Goal: Task Accomplishment & Management: Manage account settings

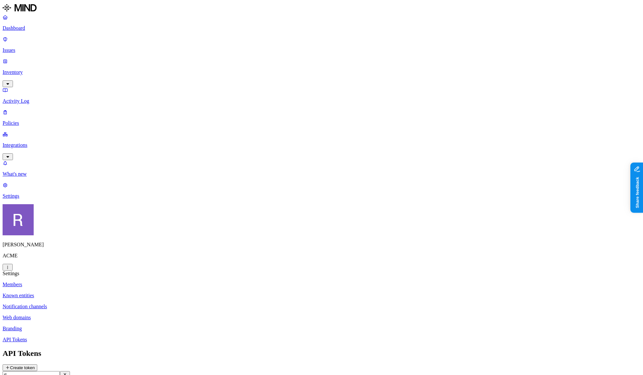
click at [59, 270] on div "Rich Thompson ACME" at bounding box center [322, 237] width 638 height 66
click at [61, 365] on html "Dashboard Issues Inventory Activity Log Policies Integrations What's new 1 Sett…" at bounding box center [321, 207] width 643 height 415
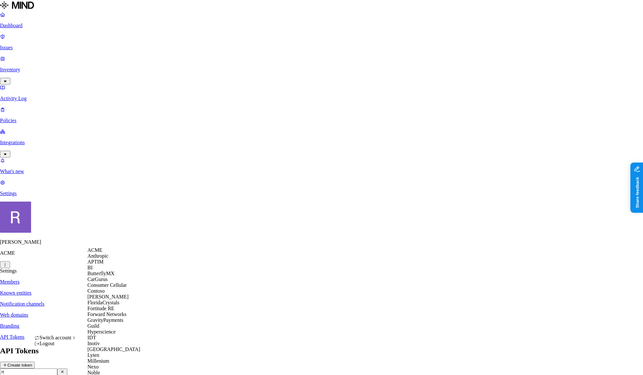
scroll to position [133, 0]
click at [100, 340] on span "Inotiv" at bounding box center [93, 343] width 12 height 6
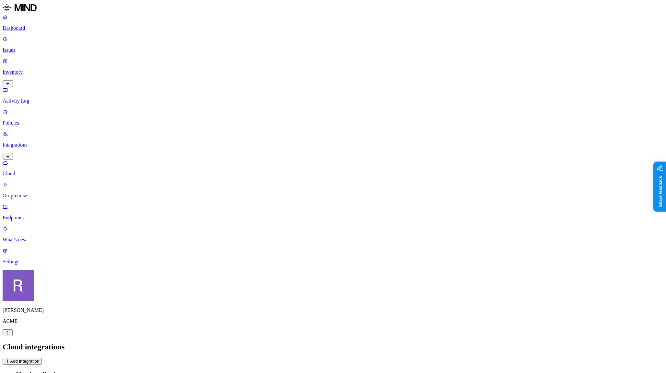
click at [36, 31] on link "Dashboard" at bounding box center [333, 22] width 661 height 17
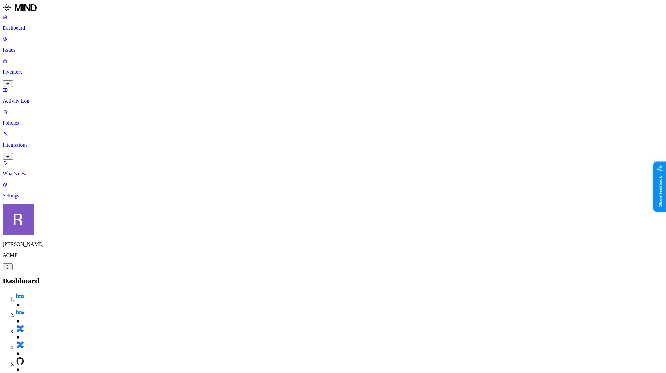
click at [40, 47] on p "Issues" at bounding box center [333, 50] width 661 height 6
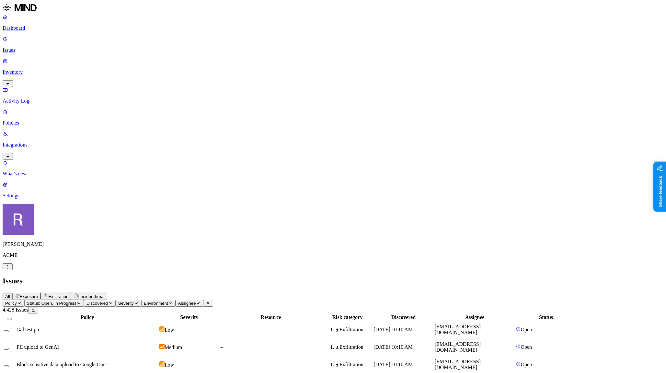
click at [38, 294] on span "Exposure" at bounding box center [29, 296] width 18 height 5
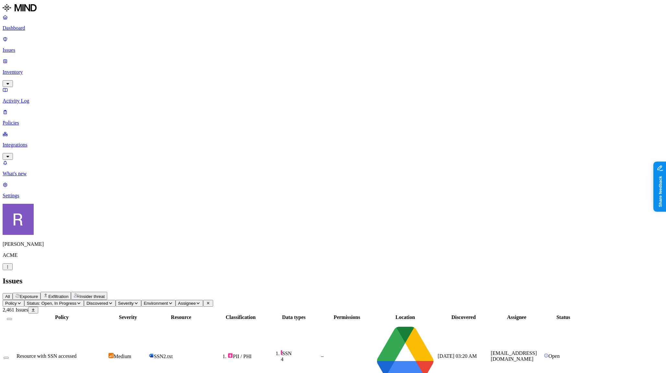
scroll to position [110, 0]
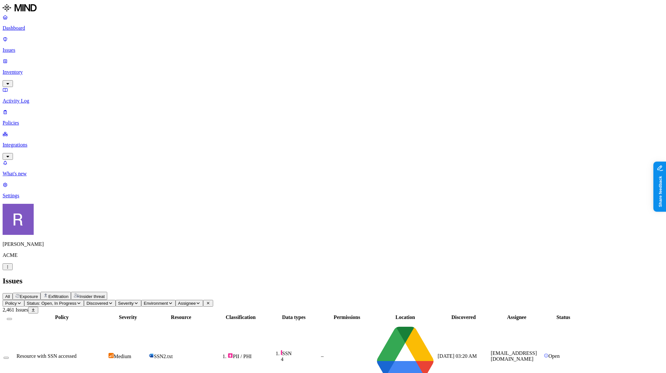
click at [37, 120] on p "Policies" at bounding box center [333, 123] width 661 height 6
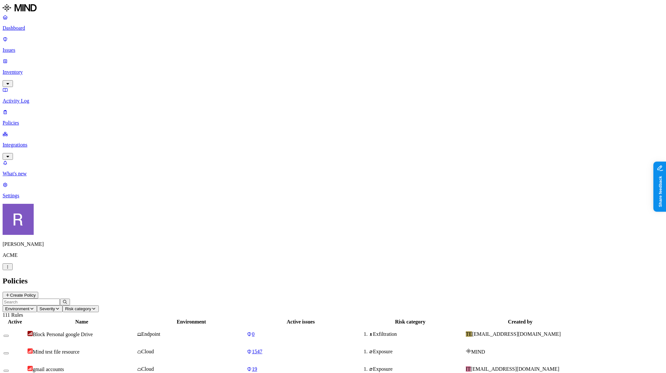
click at [30, 69] on p "Inventory" at bounding box center [333, 72] width 661 height 6
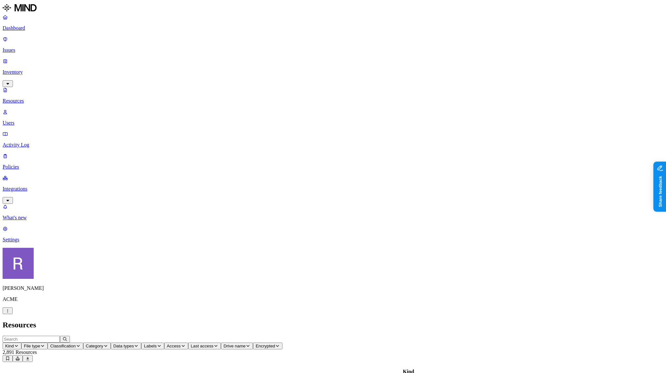
click at [31, 120] on p "Users" at bounding box center [333, 123] width 661 height 6
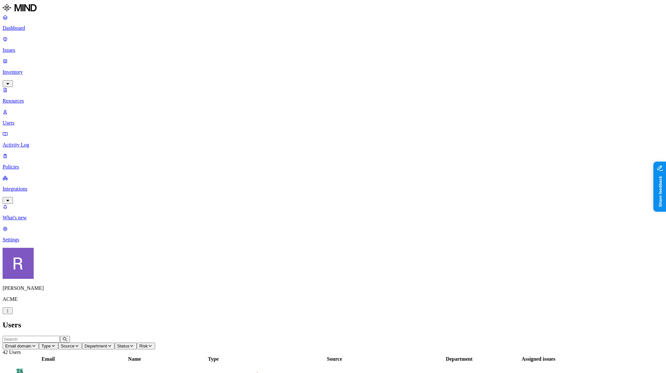
click at [36, 186] on p "Integrations" at bounding box center [333, 189] width 661 height 6
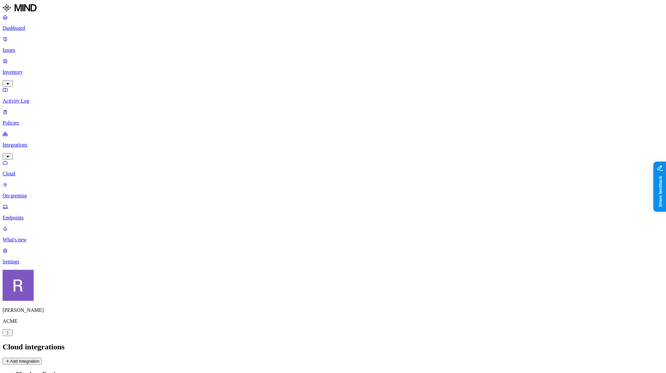
click at [34, 215] on p "Endpoints" at bounding box center [333, 218] width 661 height 6
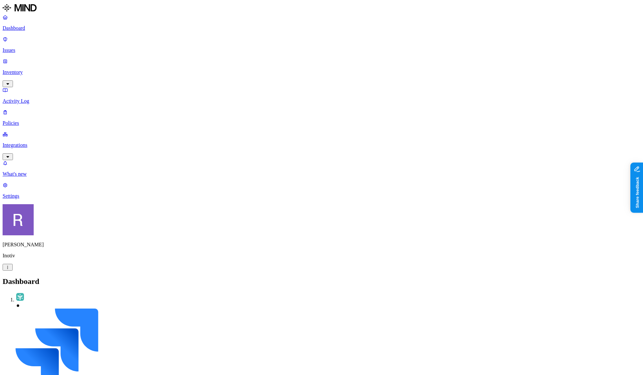
click at [18, 120] on p "Policies" at bounding box center [322, 123] width 638 height 6
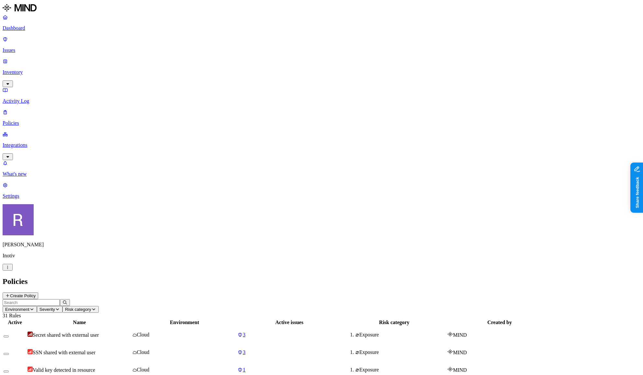
click at [38, 292] on button "Create Policy" at bounding box center [21, 295] width 36 height 7
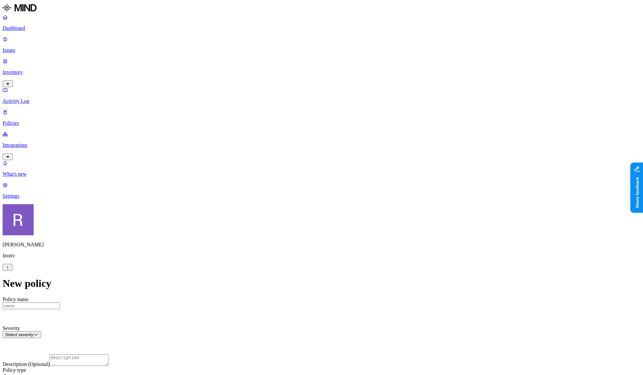
click at [287, 292] on label "Classification" at bounding box center [290, 291] width 28 height 6
click at [285, 308] on label "Data type" at bounding box center [281, 303] width 10 height 11
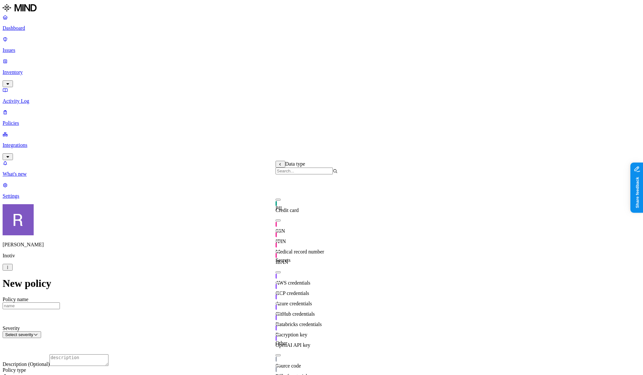
scroll to position [104, 0]
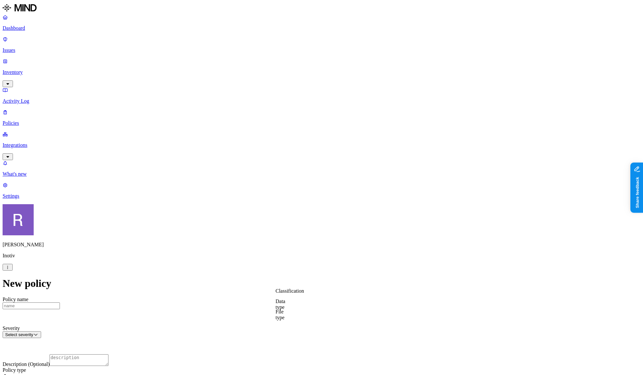
drag, startPoint x: 312, startPoint y: 287, endPoint x: 287, endPoint y: 286, distance: 24.6
click at [285, 316] on label "File type" at bounding box center [280, 314] width 9 height 11
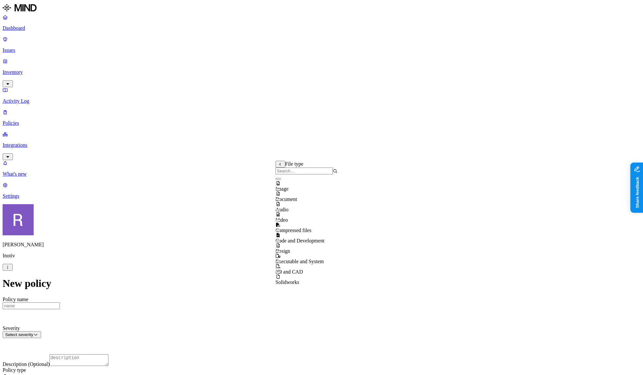
scroll to position [0, 0]
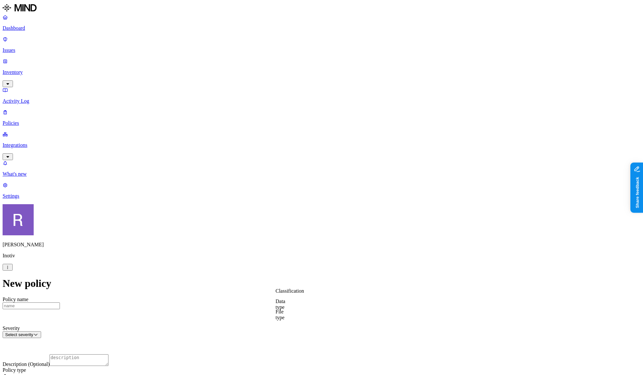
click at [28, 47] on p "Issues" at bounding box center [322, 50] width 638 height 6
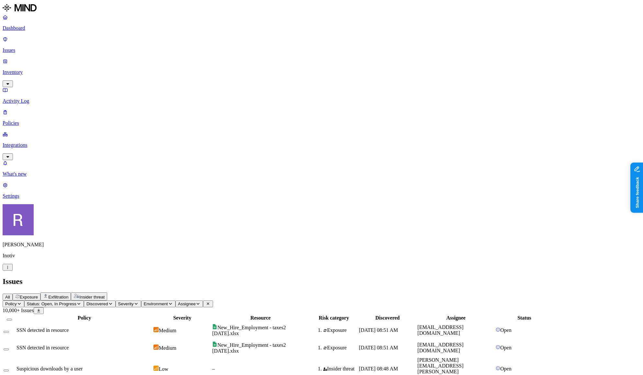
click at [26, 58] on link "Inventory" at bounding box center [322, 72] width 638 height 28
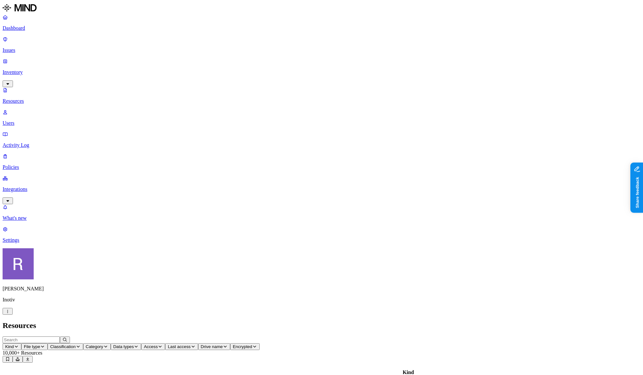
click at [111, 343] on button "Category" at bounding box center [97, 346] width 28 height 7
click at [232, 321] on h2 "Resources" at bounding box center [322, 325] width 638 height 9
click at [34, 164] on p "Policies" at bounding box center [322, 167] width 638 height 6
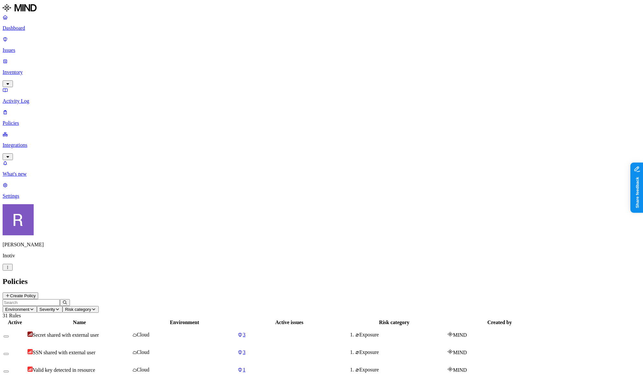
click at [38, 292] on button "Create Policy" at bounding box center [21, 295] width 36 height 7
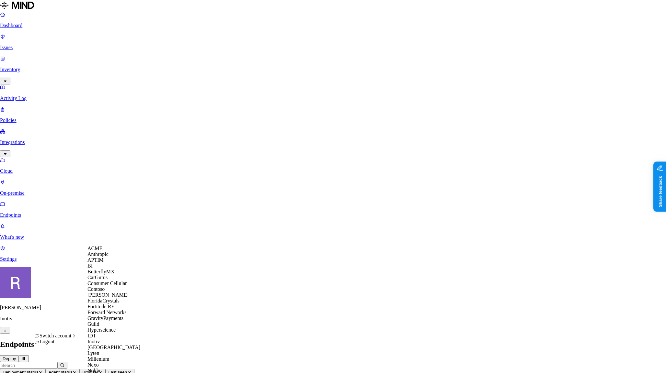
click at [102, 251] on span "ACME" at bounding box center [94, 249] width 15 height 6
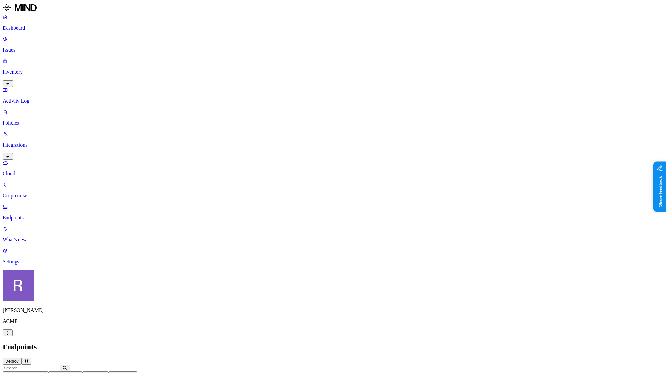
click at [27, 47] on p "Issues" at bounding box center [333, 50] width 661 height 6
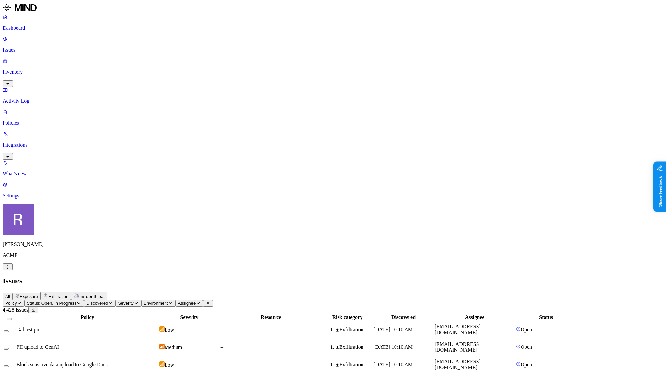
click at [38, 294] on span "Exposure" at bounding box center [29, 296] width 18 height 5
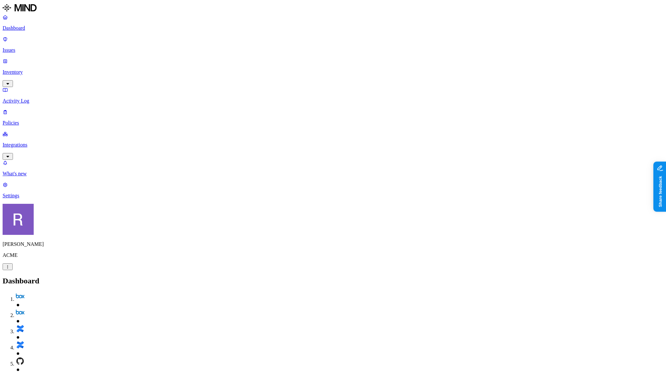
click at [24, 69] on p "Inventory" at bounding box center [333, 72] width 661 height 6
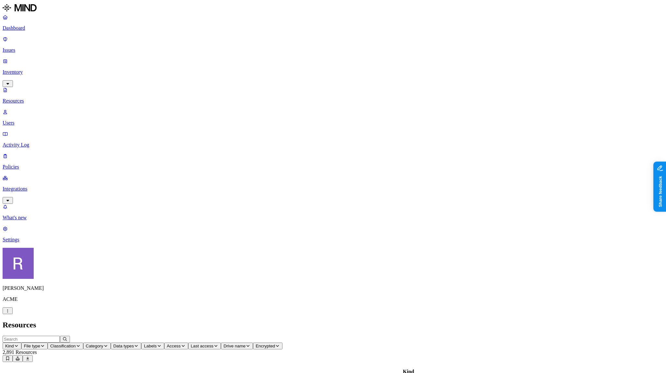
click at [134, 344] on span "Data types" at bounding box center [123, 346] width 21 height 5
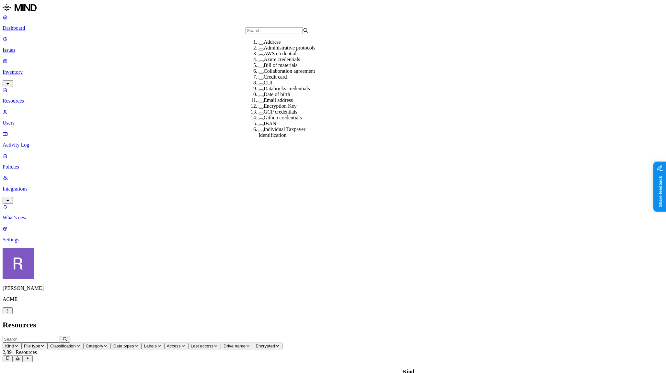
click at [270, 80] on label "Credit card" at bounding box center [275, 77] width 23 height 6
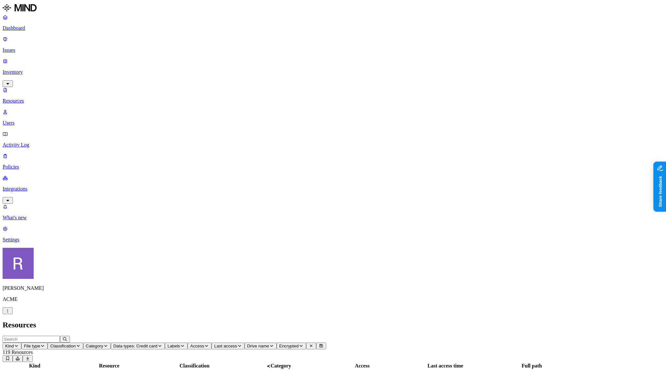
click at [540, 136] on button at bounding box center [535, 134] width 10 height 7
click at [26, 29] on p "Dashboard" at bounding box center [333, 28] width 661 height 6
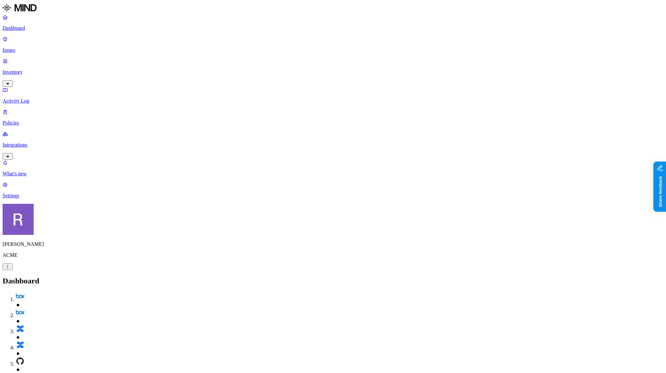
click at [33, 69] on p "Inventory" at bounding box center [333, 72] width 661 height 6
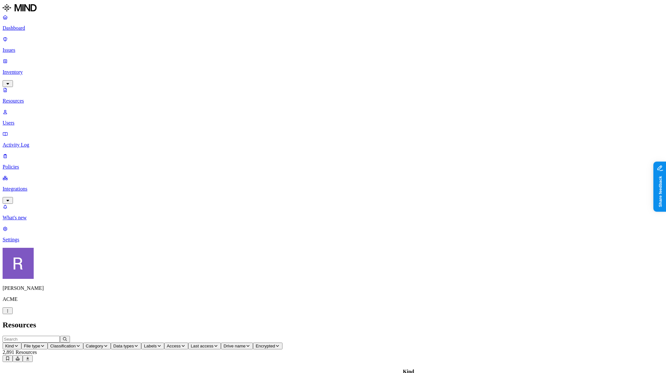
click at [142, 343] on button "Data types" at bounding box center [126, 346] width 31 height 7
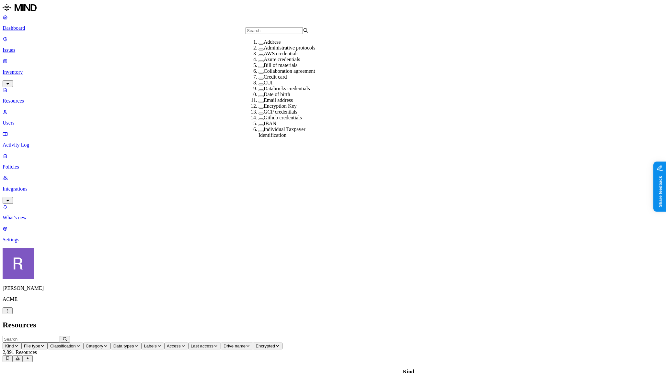
click at [270, 56] on label "AWS credentials" at bounding box center [281, 54] width 35 height 6
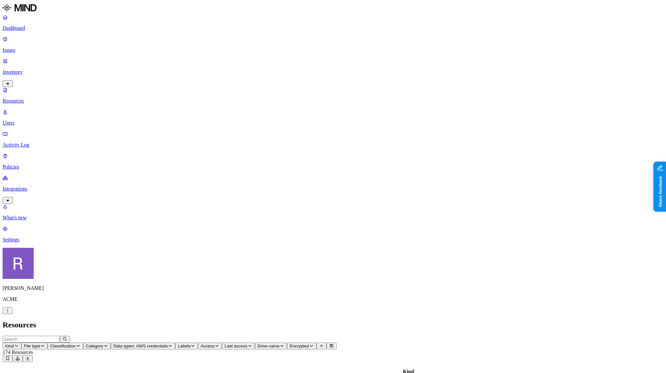
click at [41, 164] on p "Policies" at bounding box center [333, 167] width 661 height 6
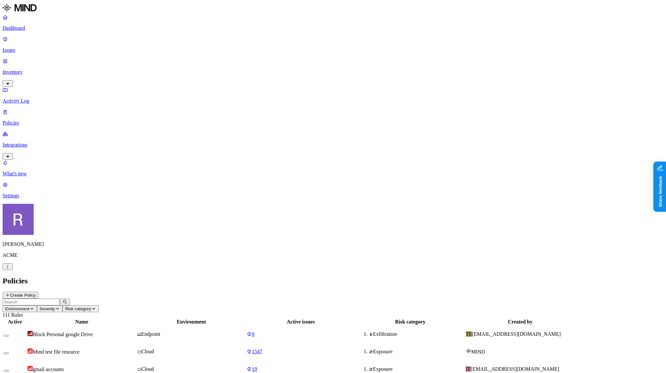
click at [38, 292] on button "Create Policy" at bounding box center [21, 295] width 36 height 7
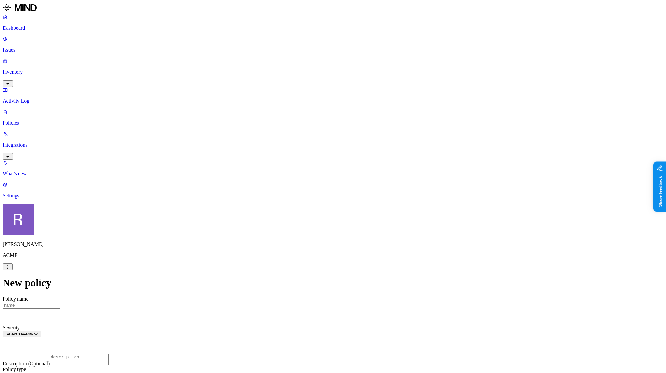
click at [301, 86] on html "Dashboard Issues Inventory Activity Log Policies Integrations What's new 1 Sett…" at bounding box center [333, 356] width 666 height 712
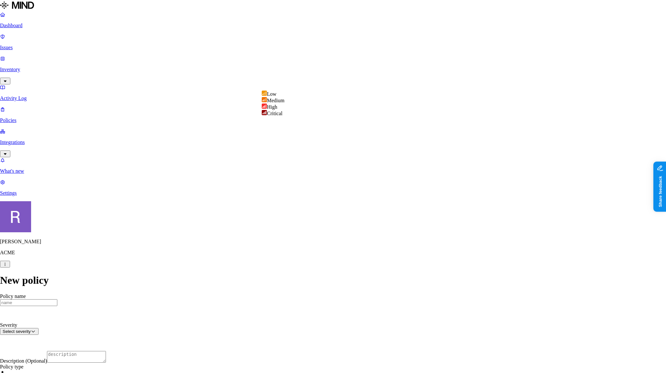
select select "4"
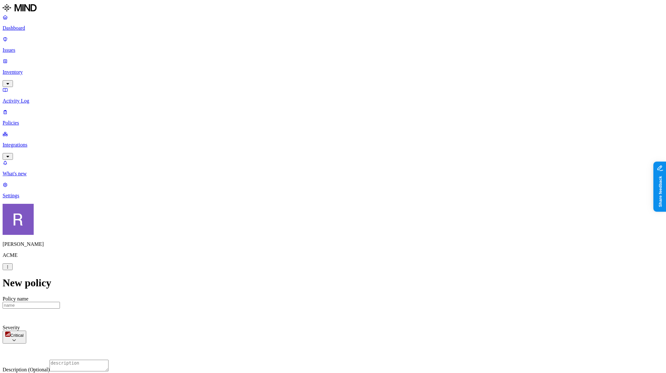
scroll to position [0, 0]
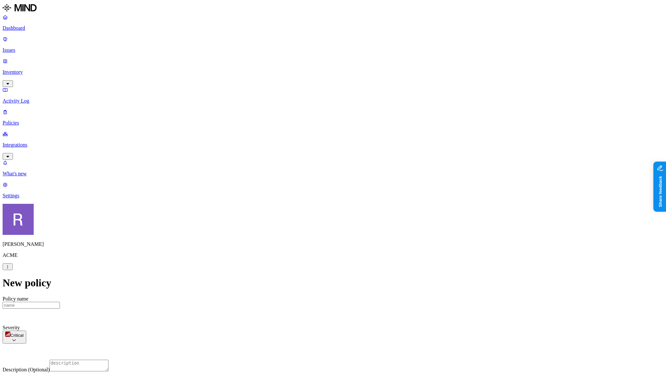
click at [297, 168] on label "Data type" at bounding box center [292, 167] width 10 height 11
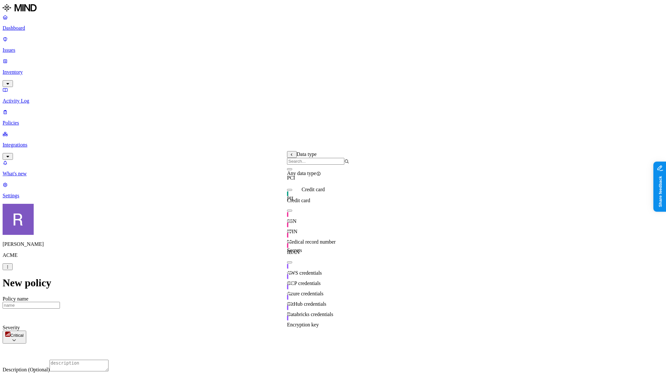
click at [288, 197] on img at bounding box center [287, 193] width 1 height 5
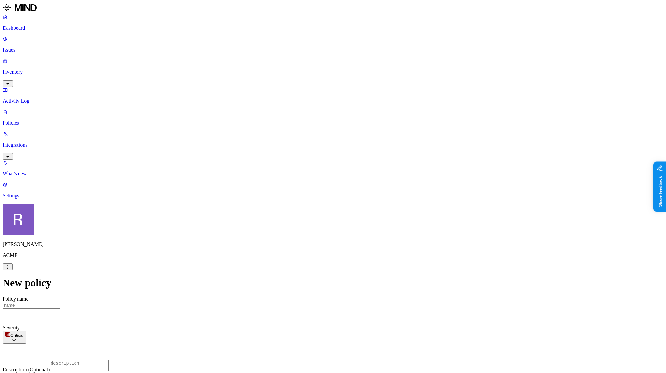
click at [305, 185] on label "Web Category" at bounding box center [307, 183] width 19 height 11
click at [326, 227] on span "Communication platforms" at bounding box center [325, 227] width 54 height 6
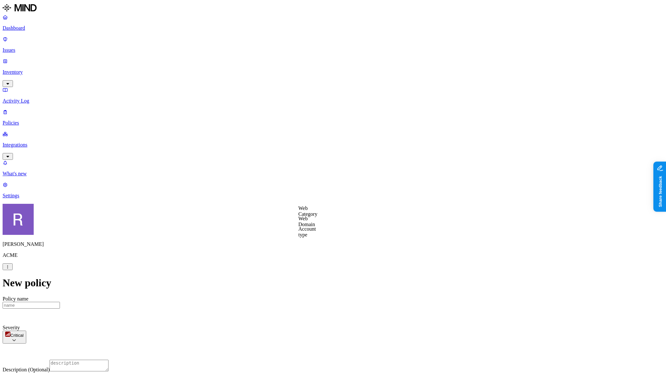
click at [305, 212] on label "Web Category" at bounding box center [307, 211] width 19 height 11
click at [303, 225] on button "button" at bounding box center [300, 224] width 5 height 2
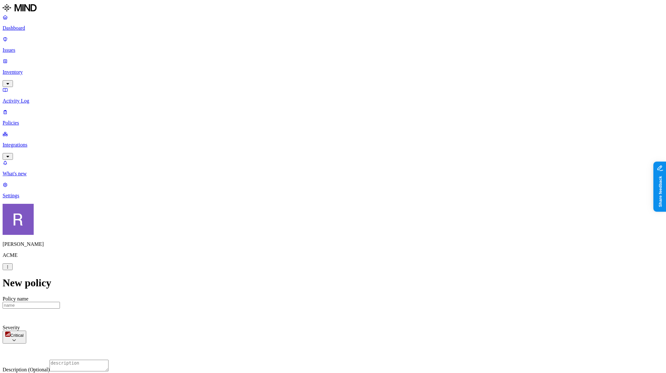
scroll to position [265, 0]
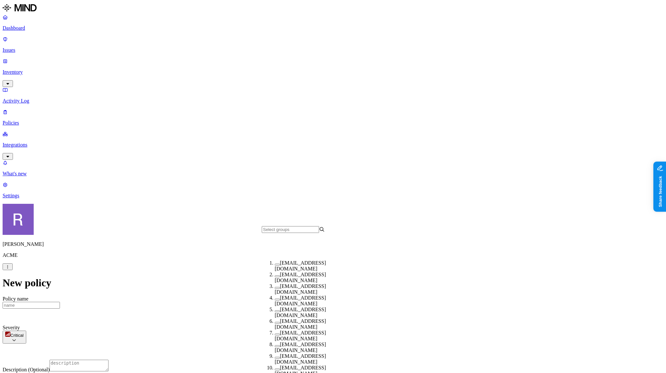
scroll to position [78, 0]
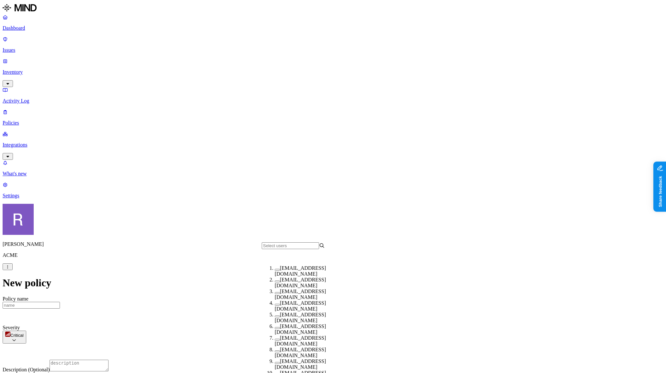
scroll to position [73, 0]
click at [275, 336] on div "[EMAIL_ADDRESS][DOMAIN_NAME]" at bounding box center [306, 342] width 63 height 12
drag, startPoint x: 430, startPoint y: 258, endPoint x: 427, endPoint y: 246, distance: 12.7
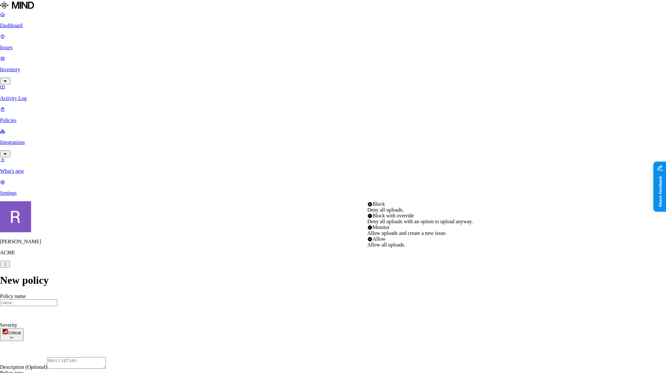
select select "2"
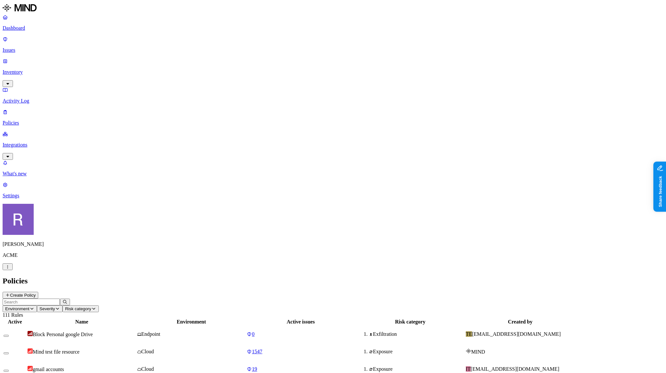
click at [38, 30] on p "Dashboard" at bounding box center [333, 28] width 661 height 6
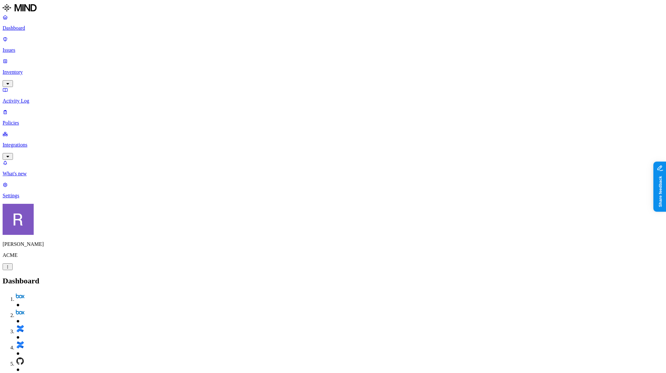
click at [38, 69] on p "Inventory" at bounding box center [333, 72] width 661 height 6
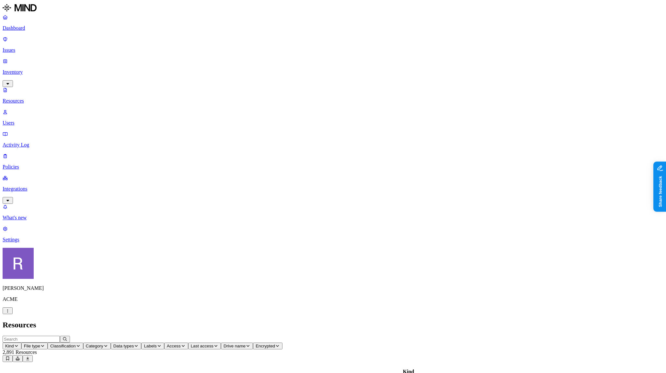
click at [134, 344] on span "Data types" at bounding box center [123, 346] width 21 height 5
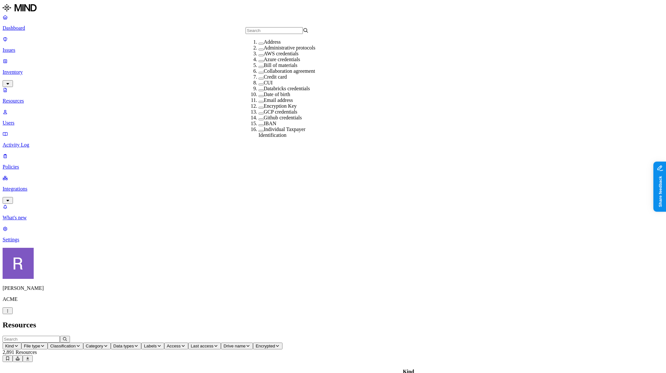
click at [272, 57] on div "AWS credentials" at bounding box center [289, 54] width 63 height 6
click at [214, 344] on span "Access" at bounding box center [207, 346] width 14 height 5
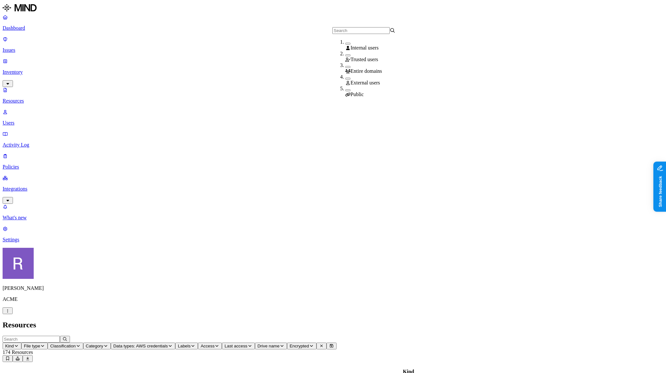
click at [348, 93] on icon at bounding box center [347, 95] width 5 height 4
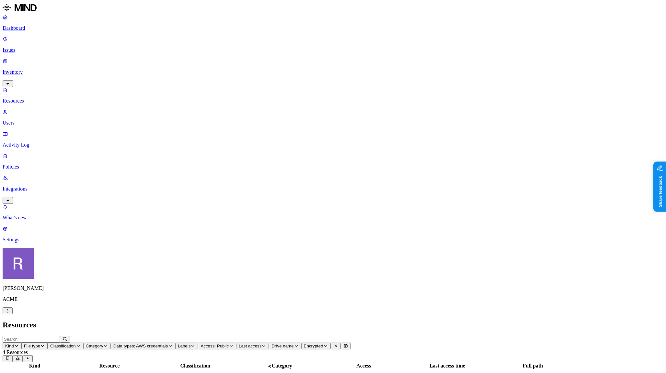
scroll to position [109, 0]
click at [33, 120] on p "Users" at bounding box center [333, 123] width 661 height 6
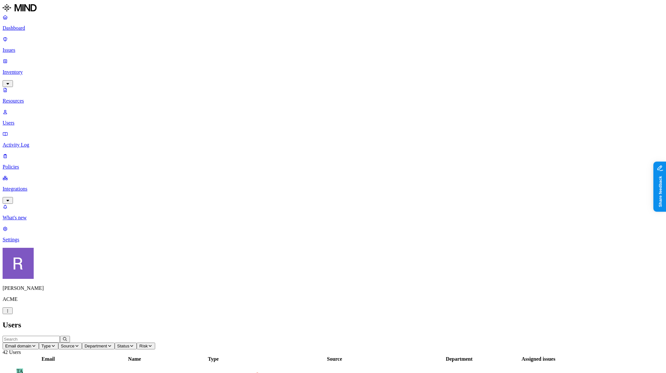
click at [39, 186] on p "Integrations" at bounding box center [333, 189] width 661 height 6
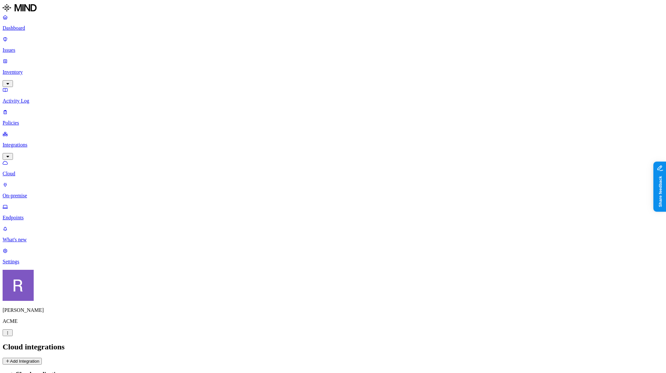
click at [42, 358] on button "Add Integration" at bounding box center [22, 361] width 39 height 7
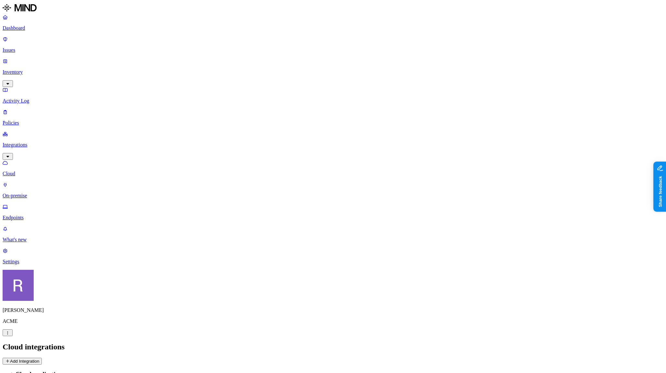
click at [262, 371] on h3 "Cloud applications" at bounding box center [340, 374] width 648 height 7
click at [44, 265] on p "Settings" at bounding box center [333, 262] width 661 height 6
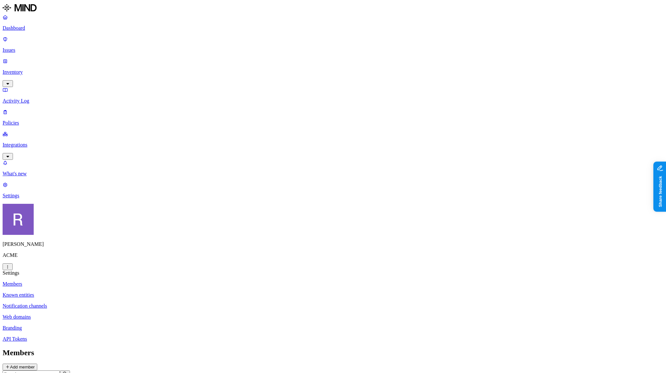
click at [96, 325] on p "Branding" at bounding box center [333, 328] width 661 height 6
click at [30, 31] on p "Dashboard" at bounding box center [333, 28] width 661 height 6
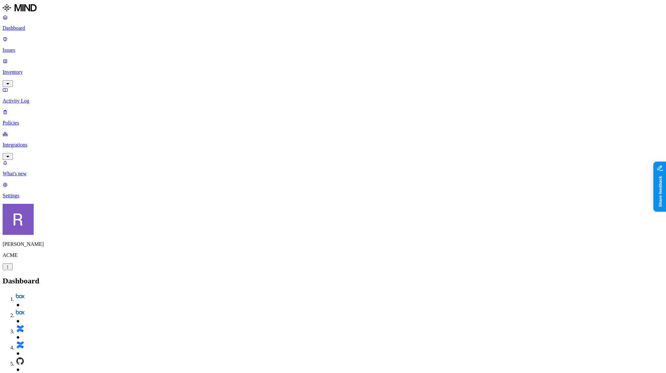
click at [24, 69] on p "Inventory" at bounding box center [333, 72] width 661 height 6
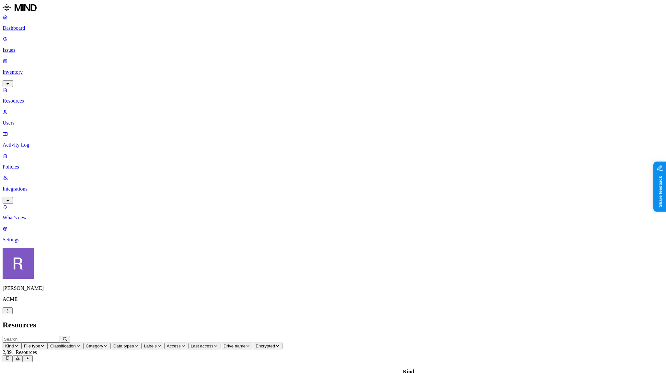
click at [156, 344] on span "Labels" at bounding box center [150, 346] width 13 height 5
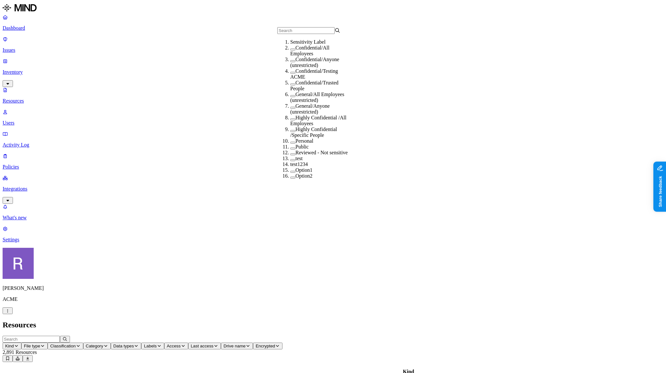
click at [277, 321] on h2 "Resources" at bounding box center [333, 325] width 661 height 9
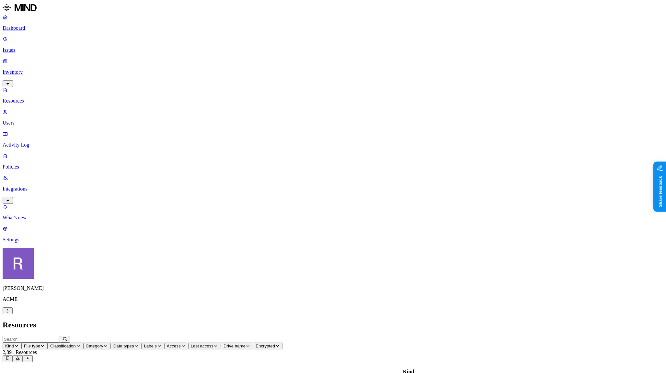
click at [23, 31] on p "Dashboard" at bounding box center [333, 28] width 661 height 6
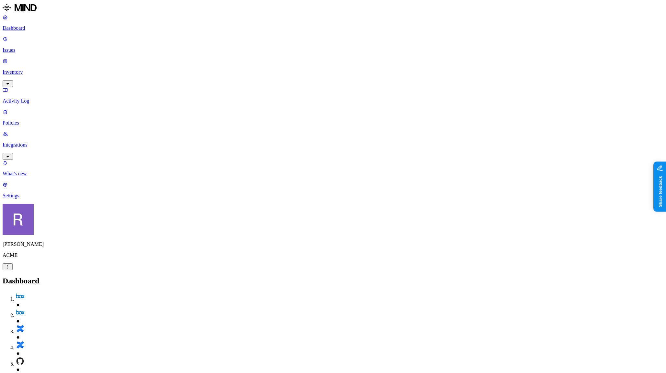
click at [244, 277] on h2 "Dashboard" at bounding box center [333, 281] width 661 height 9
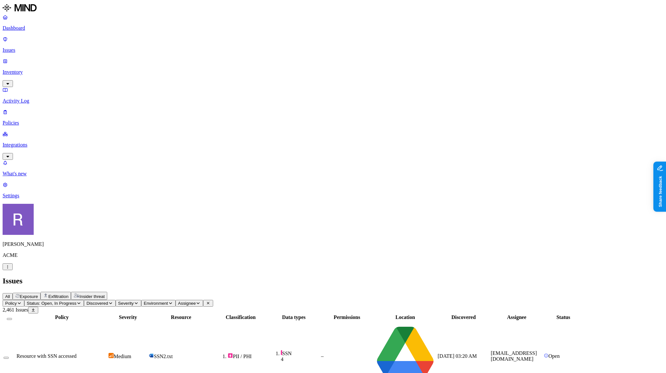
scroll to position [139, 0]
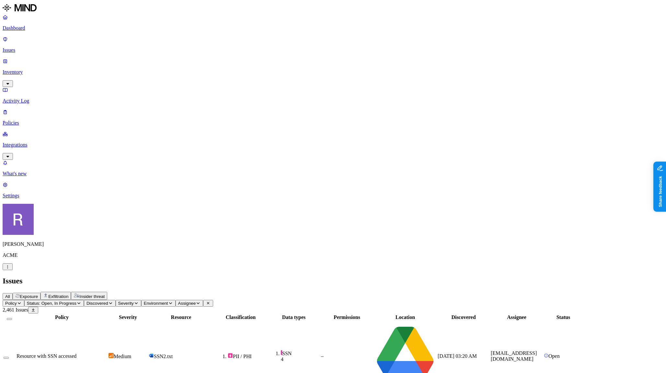
click at [42, 69] on p "Inventory" at bounding box center [333, 72] width 661 height 6
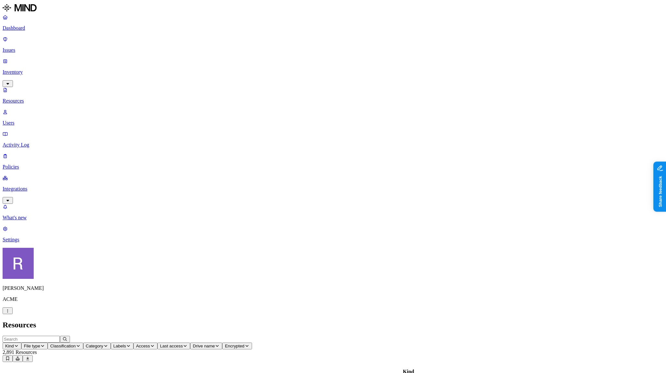
click at [45, 344] on icon "button" at bounding box center [42, 346] width 5 height 4
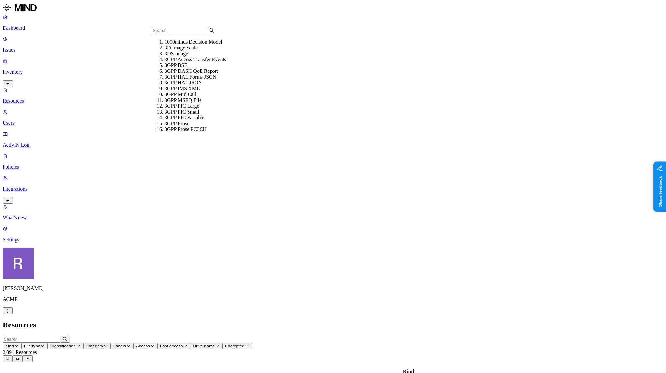
click at [76, 344] on span "Classification" at bounding box center [63, 346] width 26 height 5
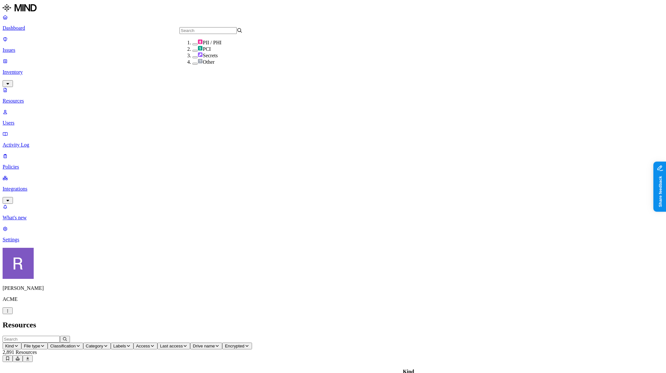
click at [198, 57] on img at bounding box center [200, 54] width 5 height 5
click at [265, 321] on h2 "Resources" at bounding box center [333, 325] width 661 height 9
click at [205, 343] on button "Access" at bounding box center [193, 346] width 24 height 7
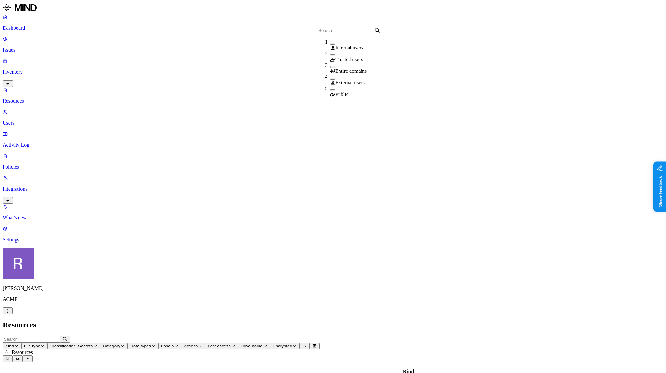
click at [156, 344] on icon "button" at bounding box center [153, 346] width 5 height 4
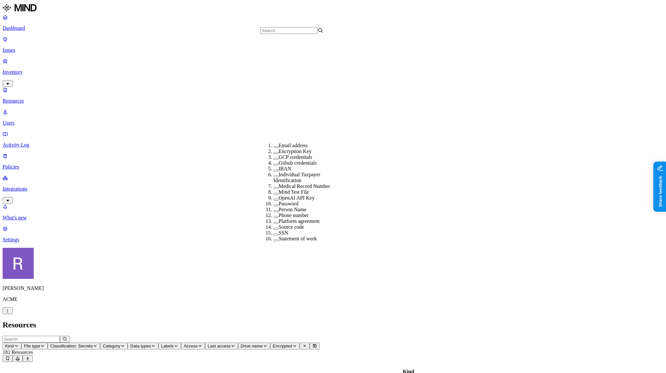
scroll to position [168, 0]
click at [282, 206] on label "Password" at bounding box center [289, 209] width 20 height 6
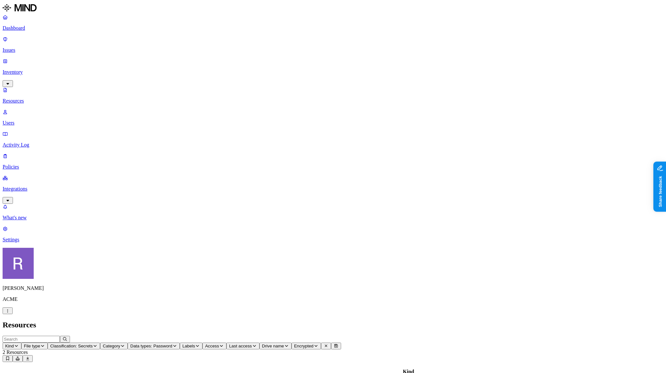
click at [93, 344] on span "Classification: Secrets" at bounding box center [71, 346] width 42 height 5
click at [172, 344] on span "Data types: Password" at bounding box center [151, 346] width 42 height 5
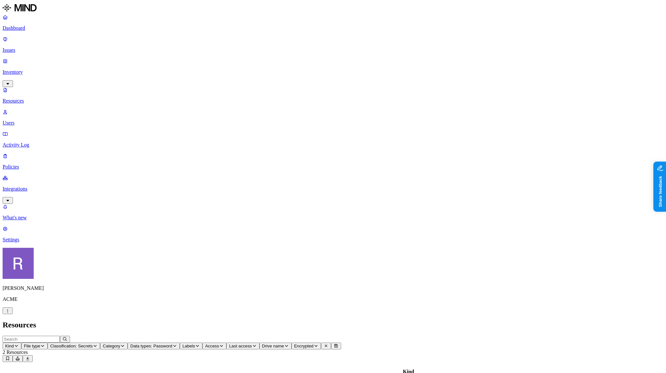
click at [33, 30] on p "Dashboard" at bounding box center [333, 28] width 661 height 6
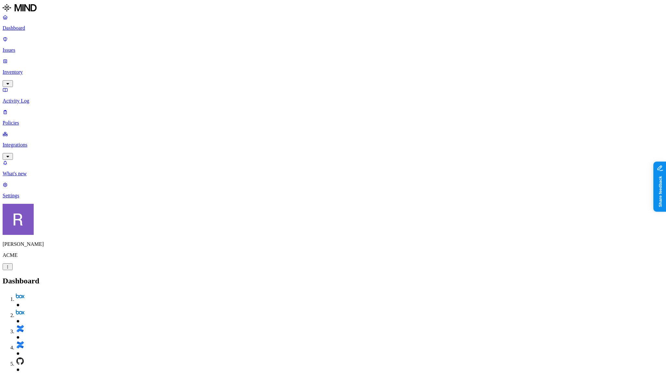
click at [43, 47] on p "Issues" at bounding box center [333, 50] width 661 height 6
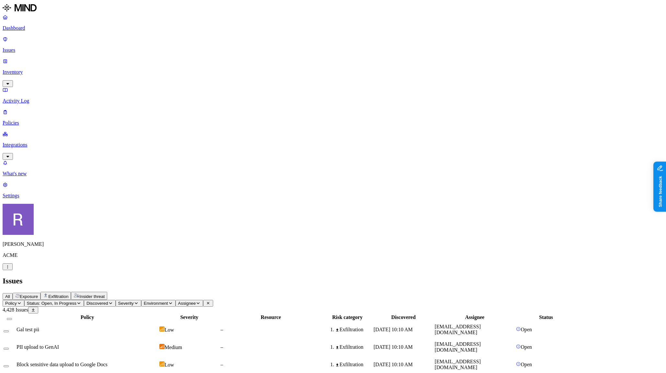
click at [38, 294] on span "Exposure" at bounding box center [29, 296] width 18 height 5
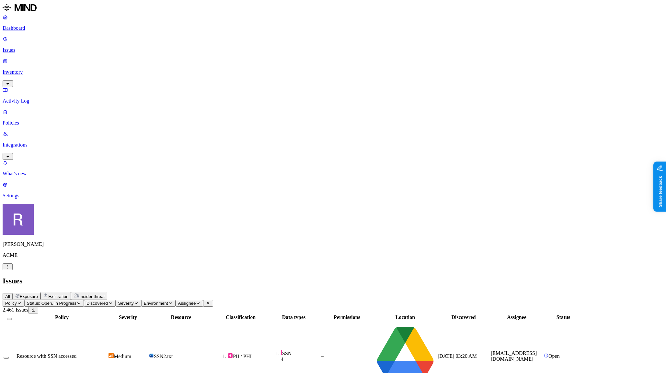
click at [24, 69] on p "Inventory" at bounding box center [333, 72] width 661 height 6
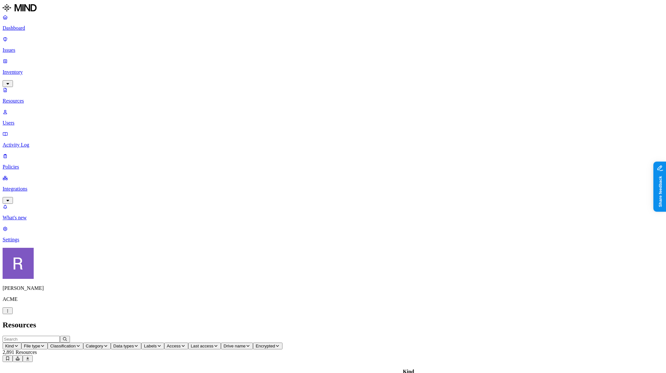
click at [134, 344] on span "Data types" at bounding box center [123, 346] width 21 height 5
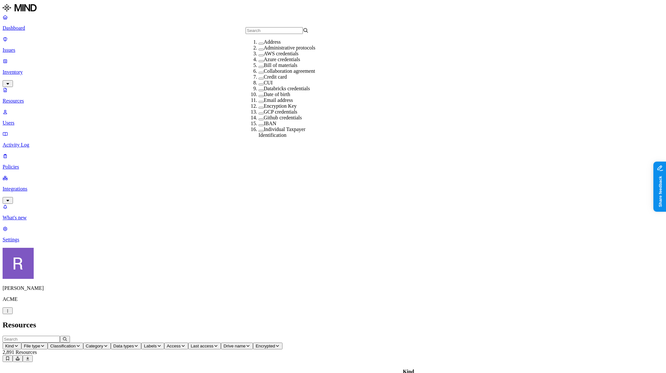
click at [264, 56] on label "AWS credentials" at bounding box center [281, 54] width 35 height 6
click at [214, 344] on span "Access" at bounding box center [207, 346] width 14 height 5
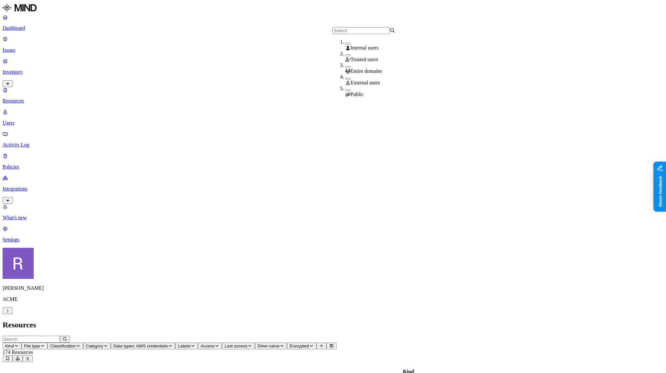
click at [348, 93] on icon at bounding box center [347, 95] width 5 height 4
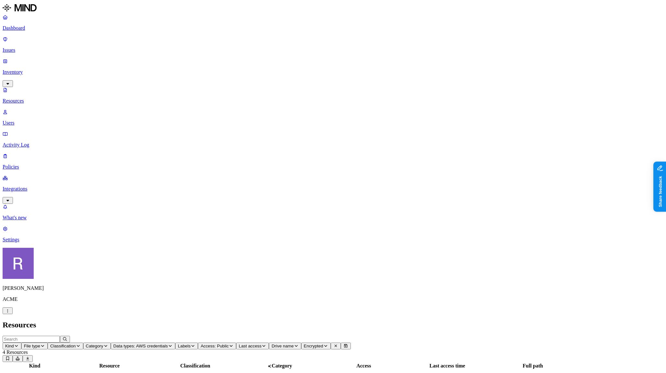
scroll to position [109, 0]
click at [17, 175] on link "Integrations" at bounding box center [333, 189] width 661 height 28
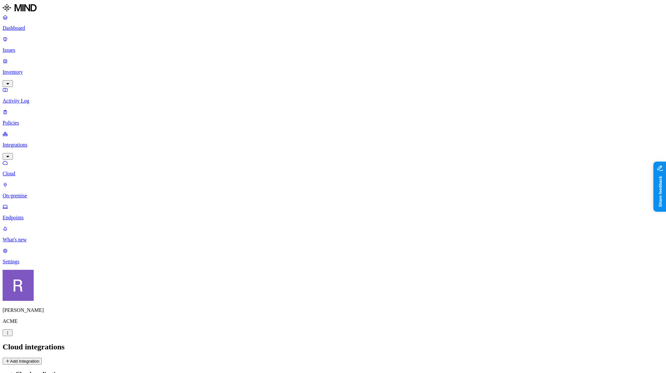
click at [42, 358] on button "Add Integration" at bounding box center [22, 361] width 39 height 7
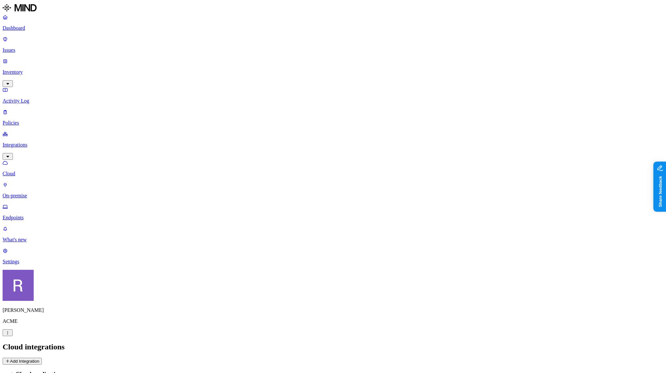
click at [19, 30] on p "Dashboard" at bounding box center [333, 28] width 661 height 6
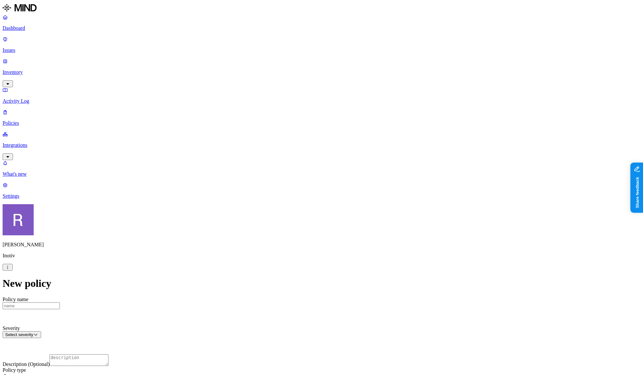
scroll to position [138, 0]
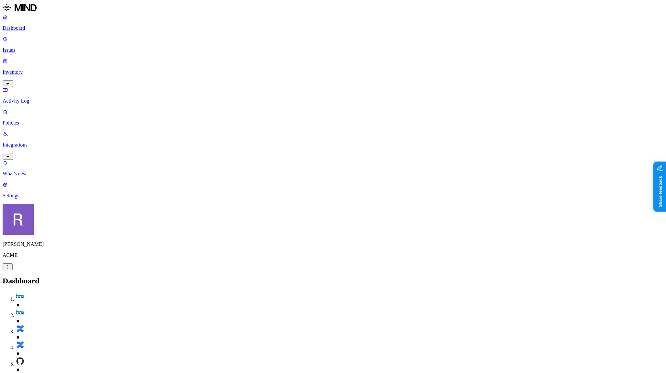
click at [20, 120] on p "Policies" at bounding box center [333, 123] width 661 height 6
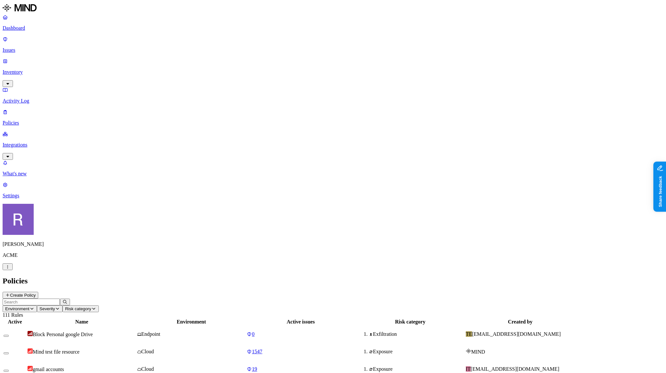
click at [10, 293] on icon at bounding box center [7, 295] width 5 height 4
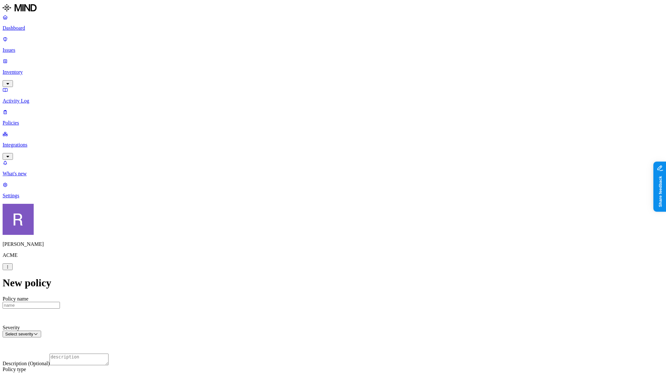
click at [306, 214] on label "Classification" at bounding box center [301, 212] width 28 height 6
click at [306, 256] on div "PCI" at bounding box center [318, 255] width 62 height 12
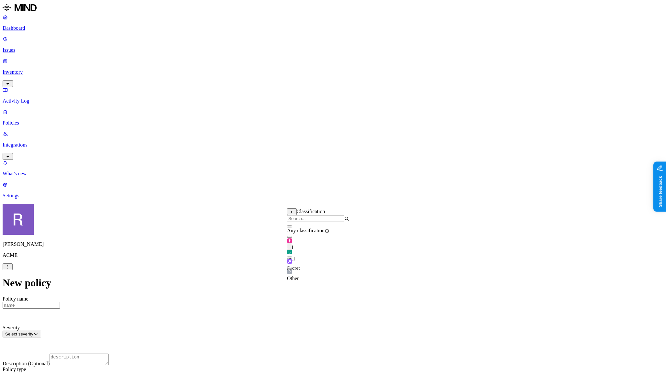
click at [308, 268] on label "Web Category" at bounding box center [307, 268] width 19 height 11
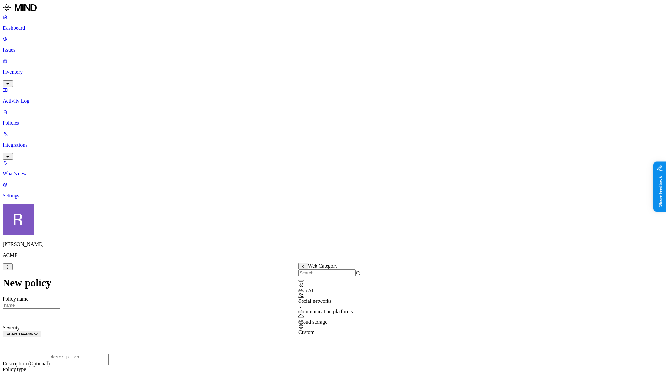
click at [317, 288] on div "Gen AI" at bounding box center [329, 288] width 62 height 12
click at [347, 279] on label "AND" at bounding box center [342, 276] width 11 height 6
click at [353, 298] on label "Account type" at bounding box center [345, 295] width 17 height 11
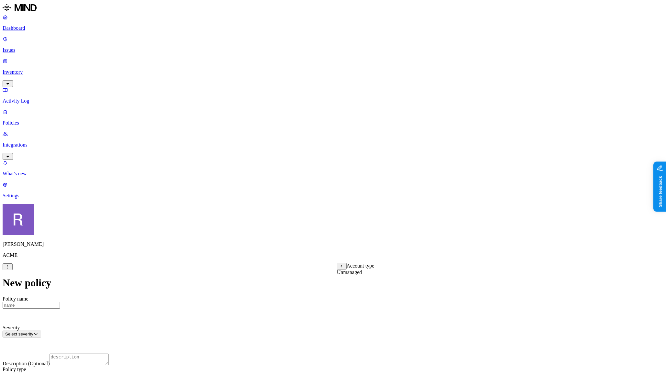
click at [350, 275] on label "Unmanaged" at bounding box center [349, 273] width 25 height 6
click at [317, 198] on label "Web Category" at bounding box center [307, 193] width 19 height 11
click at [323, 217] on div "Gen AI" at bounding box center [329, 213] width 62 height 12
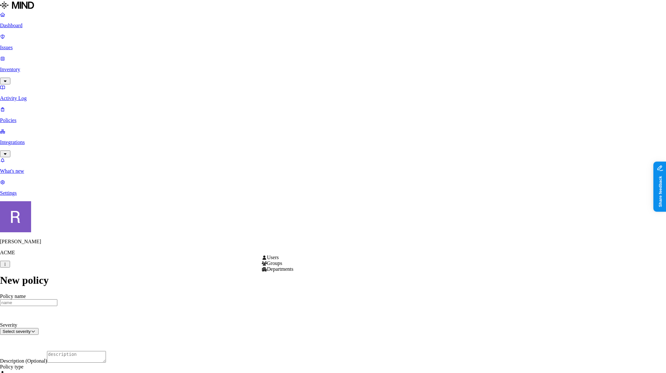
click at [269, 250] on html "Dashboard Issues Inventory Activity Log Policies Integrations What's new 1 Sett…" at bounding box center [333, 377] width 666 height 755
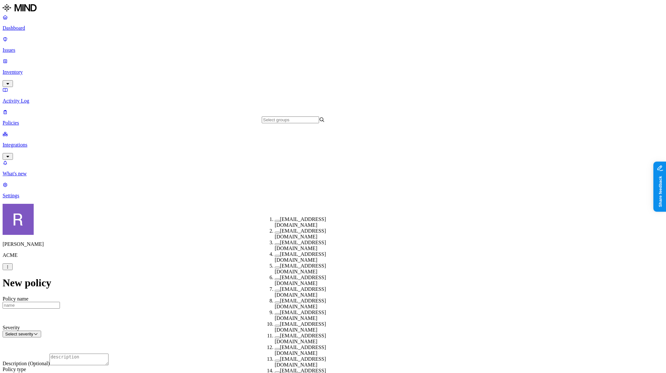
scroll to position [152, 0]
click at [275, 337] on button "button" at bounding box center [277, 338] width 5 height 2
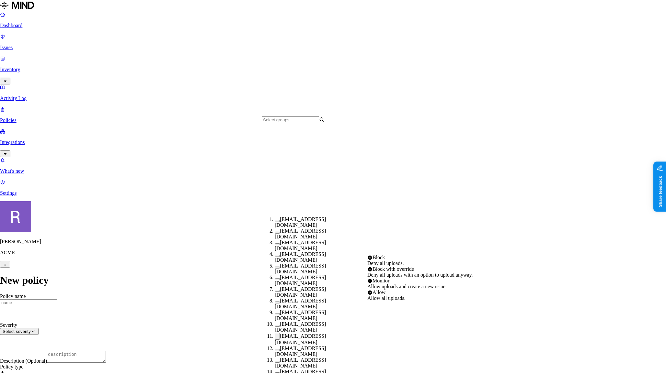
click at [390, 250] on html "Dashboard Issues Inventory Activity Log Policies Integrations What's new 1 Sett…" at bounding box center [333, 377] width 666 height 754
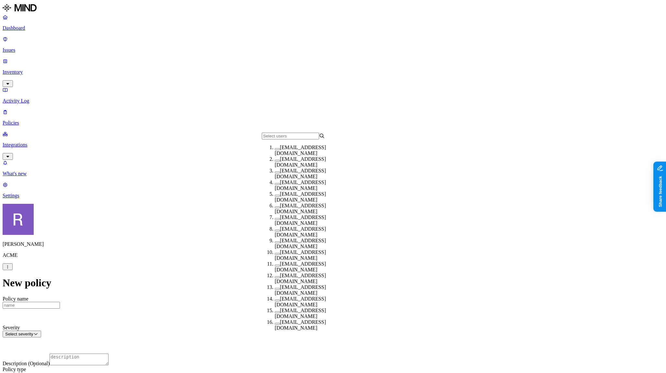
click at [275, 232] on button "button" at bounding box center [277, 231] width 5 height 2
drag, startPoint x: 392, startPoint y: 277, endPoint x: 395, endPoint y: 272, distance: 5.7
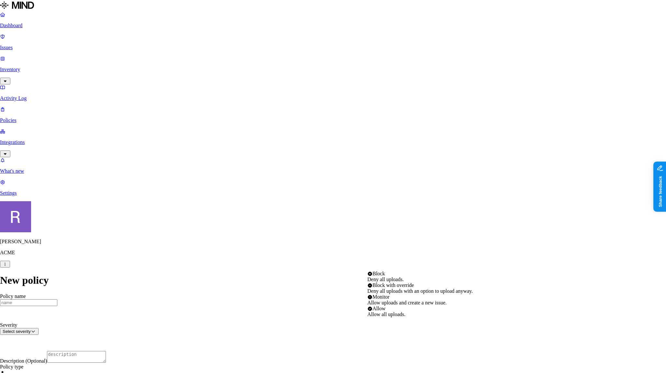
select select "1"
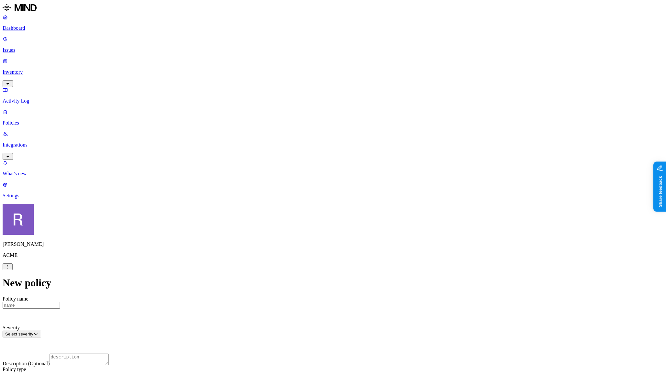
scroll to position [305, 0]
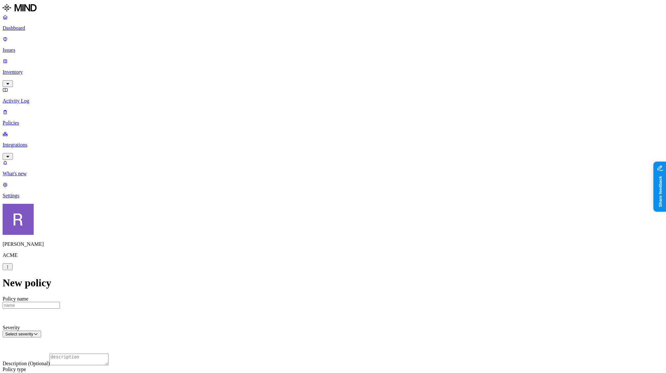
scroll to position [178, 0]
click at [24, 30] on p "Dashboard" at bounding box center [333, 28] width 661 height 6
drag, startPoint x: 87, startPoint y: 142, endPoint x: 141, endPoint y: 143, distance: 54.1
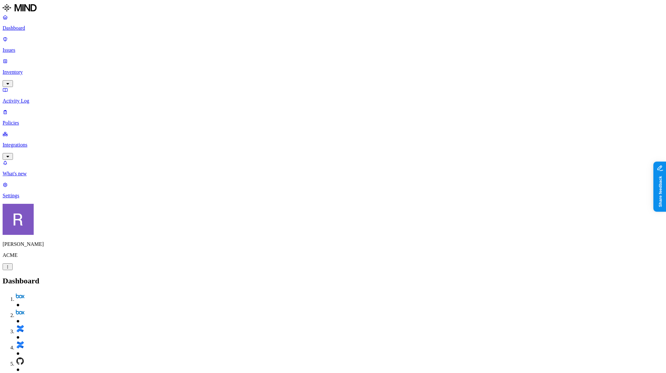
click at [46, 177] on nav "Dashboard Issues Inventory Activity Log Policies Integrations What's new 1 Sett…" at bounding box center [333, 106] width 661 height 185
click at [59, 150] on nav "Dashboard Issues Inventory Activity Log Policies Integrations What's new 1 Sett…" at bounding box center [333, 106] width 661 height 185
click at [64, 144] on nav "Dashboard Issues Inventory Activity Log Policies Integrations What's new 1 Sett…" at bounding box center [333, 106] width 661 height 185
click at [60, 165] on nav "Dashboard Issues Inventory Activity Log Policies Integrations What's new 1 Sett…" at bounding box center [333, 106] width 661 height 185
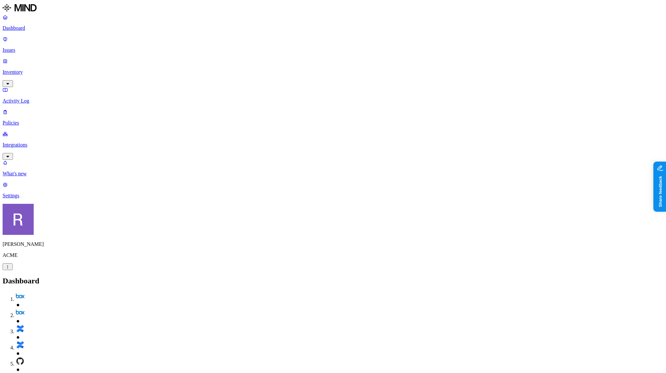
click at [19, 69] on p "Inventory" at bounding box center [333, 72] width 661 height 6
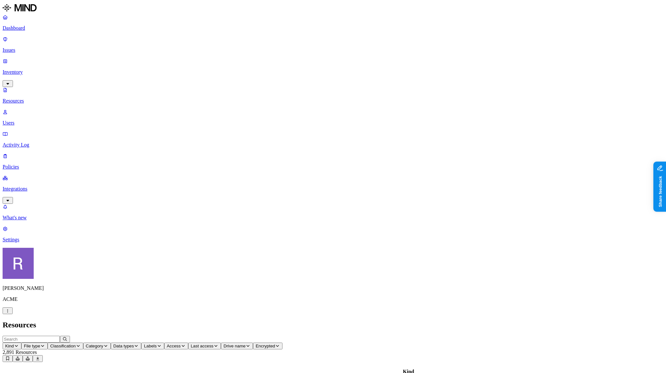
click at [164, 343] on button "Labels" at bounding box center [152, 346] width 23 height 7
